Goal: Task Accomplishment & Management: Manage account settings

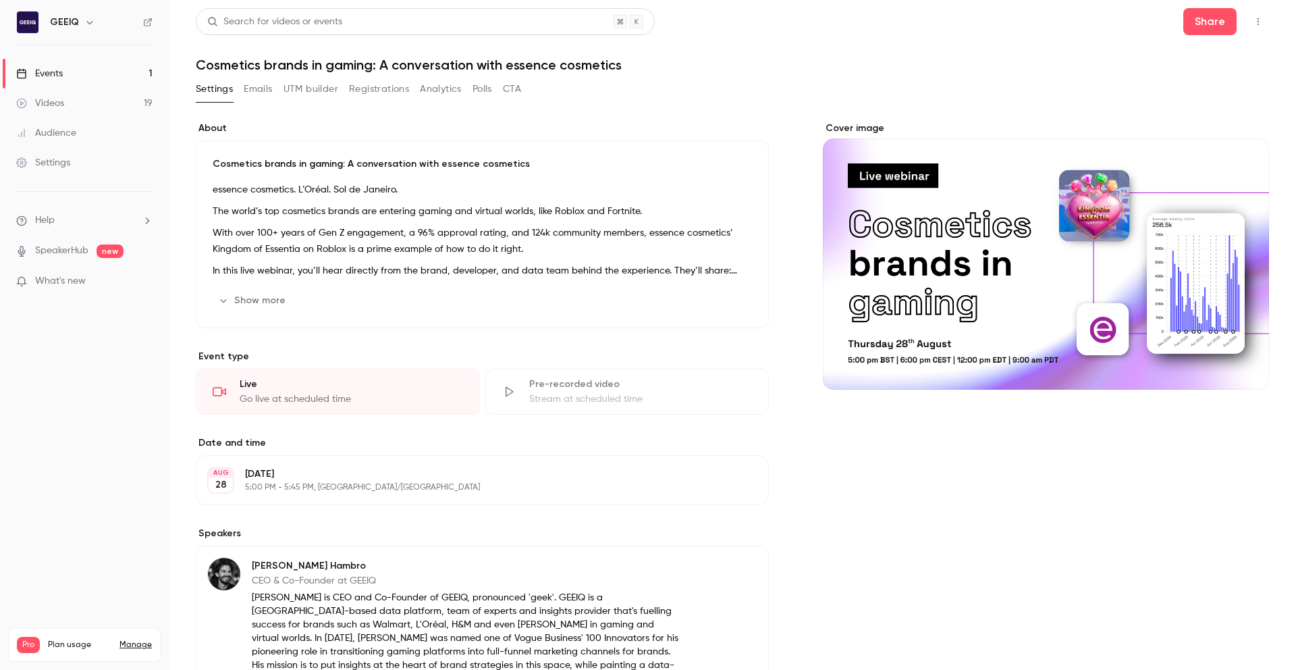
click at [93, 74] on link "Events 1" at bounding box center [84, 74] width 169 height 30
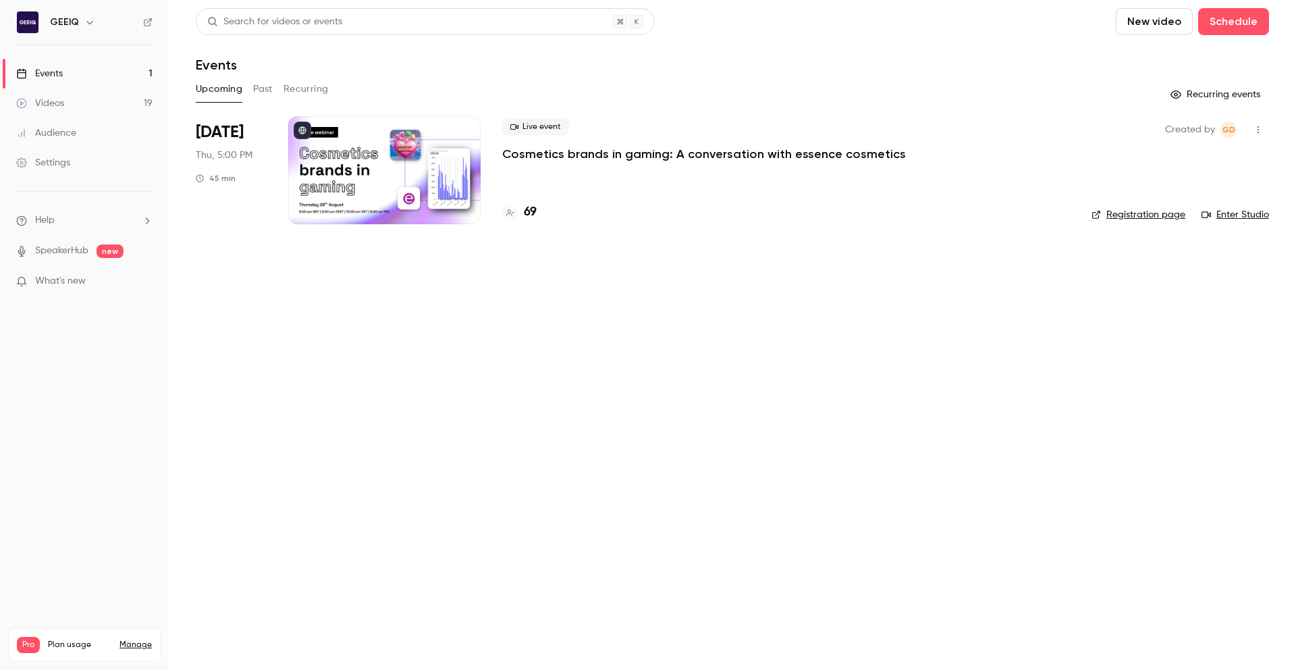
click at [656, 170] on div "Live event Cosmetics brands in gaming: A conversation with essence cosmetics 69" at bounding box center [786, 170] width 568 height 108
click at [662, 155] on p "Cosmetics brands in gaming: A conversation with essence cosmetics" at bounding box center [704, 154] width 404 height 16
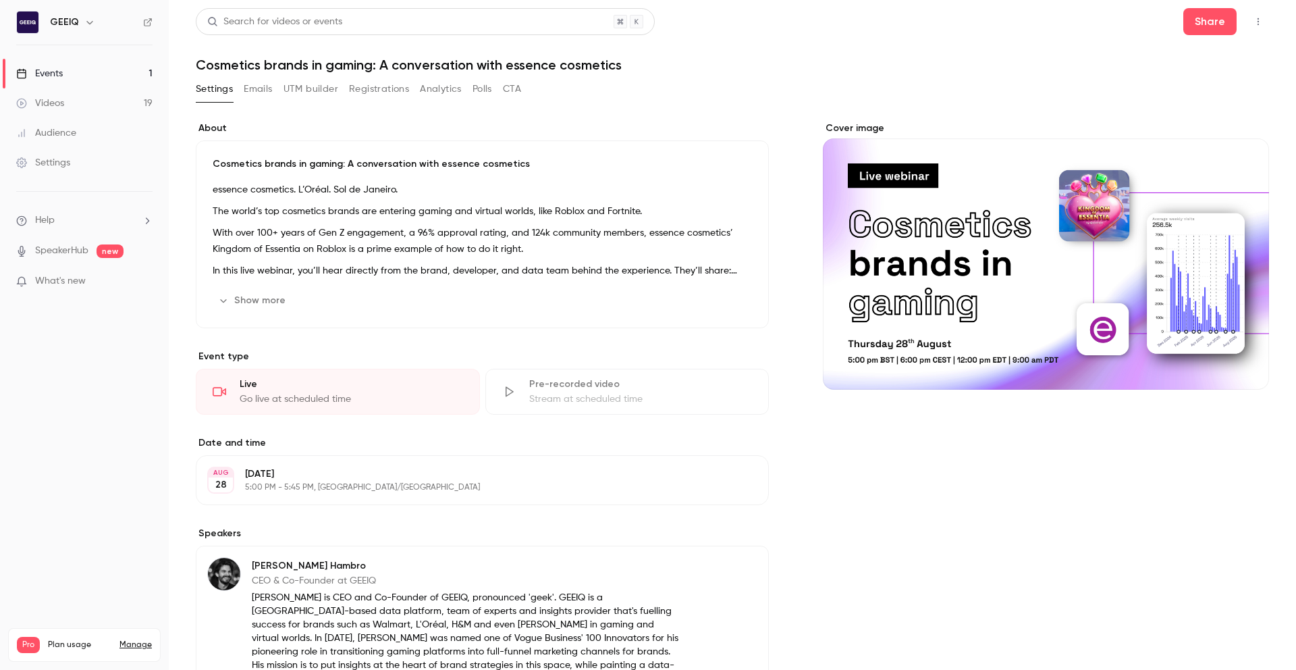
click at [269, 92] on button "Emails" at bounding box center [258, 89] width 28 height 22
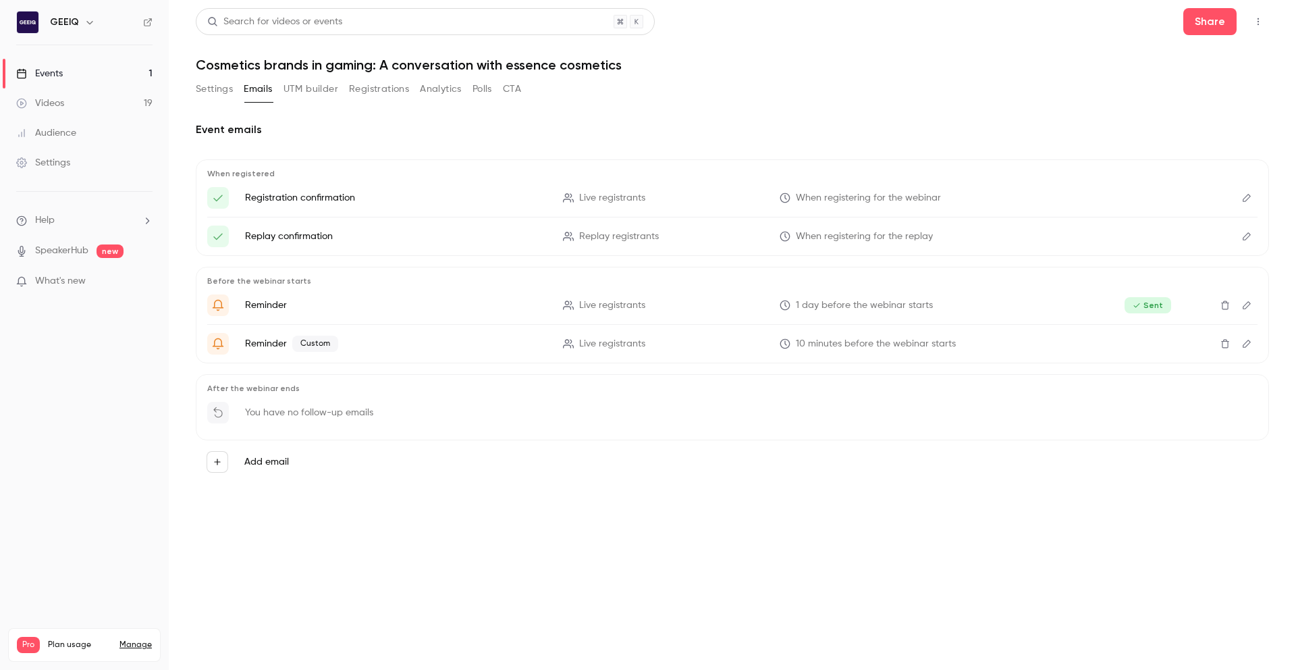
click at [363, 85] on button "Registrations" at bounding box center [379, 89] width 60 height 22
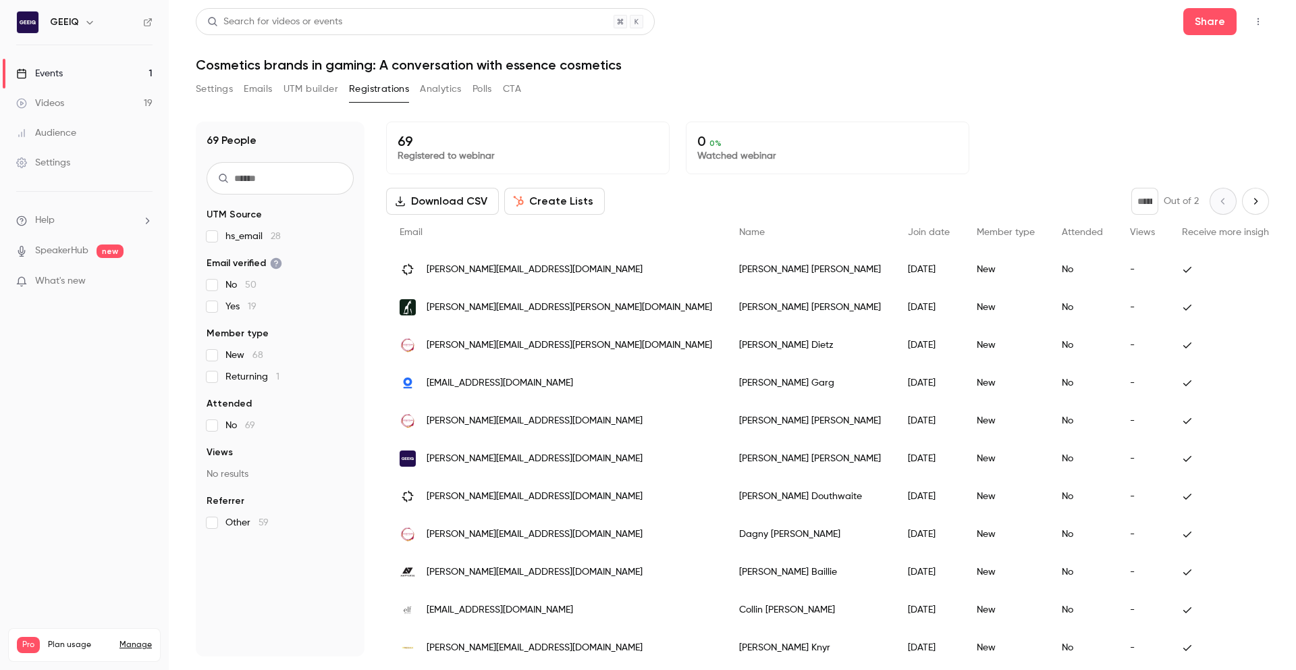
click at [737, 98] on div "Settings Emails UTM builder Registrations Analytics Polls CTA" at bounding box center [733, 91] width 1074 height 27
click at [261, 90] on button "Emails" at bounding box center [258, 89] width 28 height 22
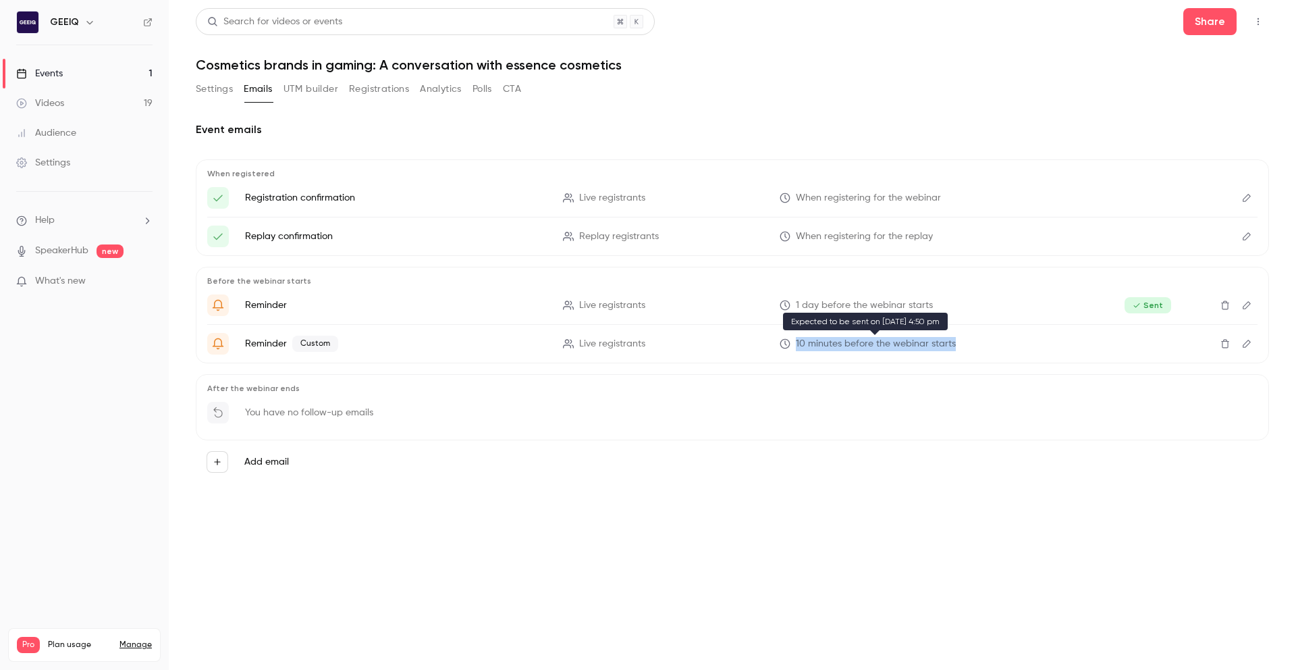
drag, startPoint x: 962, startPoint y: 344, endPoint x: 795, endPoint y: 346, distance: 166.1
click at [795, 346] on p "10 minutes before the webinar starts" at bounding box center [931, 344] width 302 height 14
copy span "10 minutes before the webinar starts"
click at [835, 407] on div "You have no follow-up emails" at bounding box center [732, 417] width 1051 height 30
drag, startPoint x: 317, startPoint y: 412, endPoint x: 350, endPoint y: 415, distance: 33.9
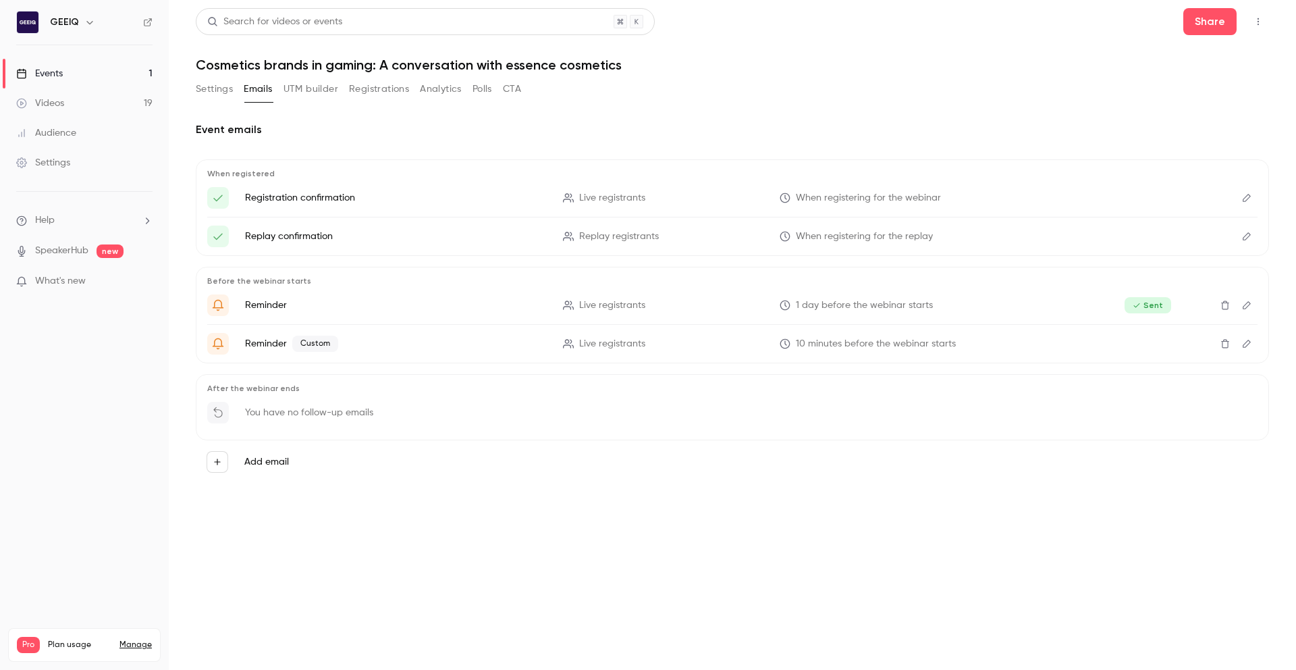
click at [318, 413] on p "You have no follow-up emails" at bounding box center [309, 413] width 128 height 14
drag, startPoint x: 379, startPoint y: 414, endPoint x: 222, endPoint y: 419, distance: 157.4
click at [222, 419] on div "You have no follow-up emails" at bounding box center [732, 417] width 1051 height 30
click at [361, 473] on div "Add email" at bounding box center [733, 461] width 1074 height 43
